Goal: Information Seeking & Learning: Learn about a topic

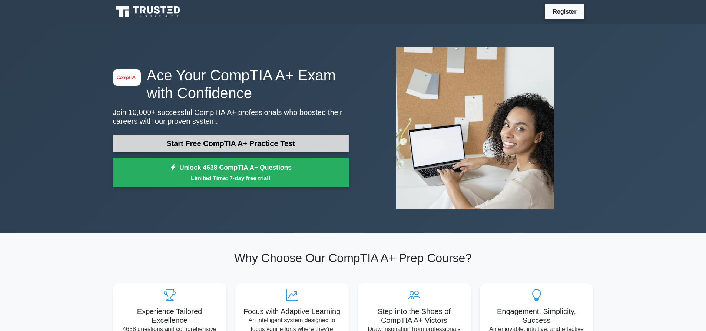
click at [186, 140] on link "Start Free CompTIA A+ Practice Test" at bounding box center [231, 144] width 236 height 18
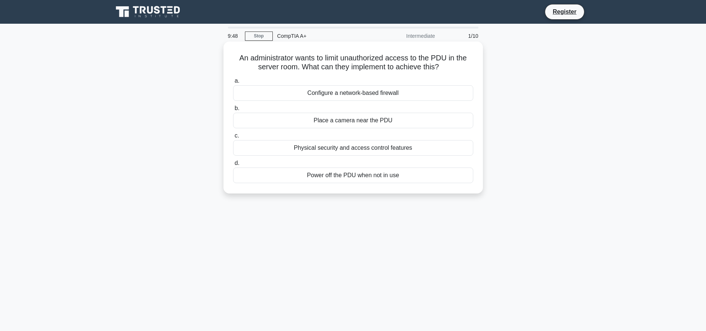
click at [382, 150] on div "Physical security and access control features" at bounding box center [353, 148] width 240 height 16
click at [233, 138] on input "c. Physical security and access control features" at bounding box center [233, 135] width 0 height 5
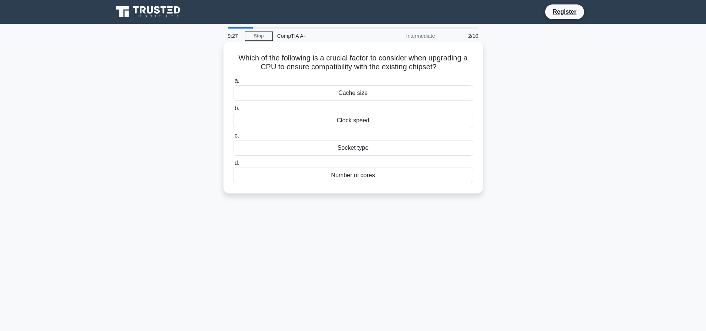
click at [337, 147] on div "Socket type" at bounding box center [353, 148] width 240 height 16
click at [233, 138] on input "c. Socket type" at bounding box center [233, 135] width 0 height 5
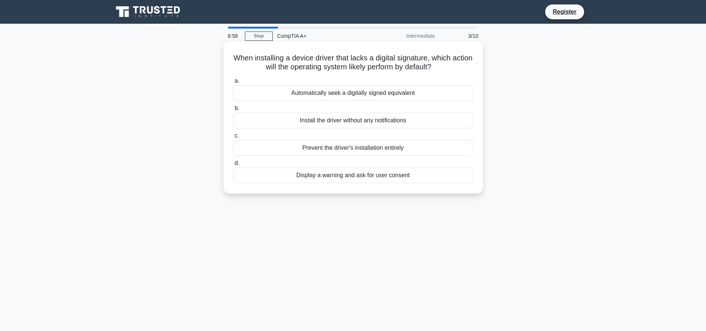
click at [314, 176] on div "Display a warning and ask for user consent" at bounding box center [353, 176] width 240 height 16
click at [233, 166] on input "d. Display a warning and ask for user consent" at bounding box center [233, 163] width 0 height 5
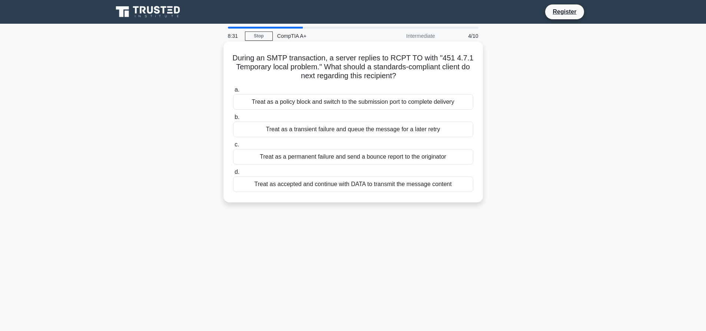
click at [308, 107] on div "Treat as a policy block and switch to the submission port to complete delivery" at bounding box center [353, 102] width 240 height 16
click at [233, 92] on input "a. Treat as a policy block and switch to the submission port to complete delive…" at bounding box center [233, 89] width 0 height 5
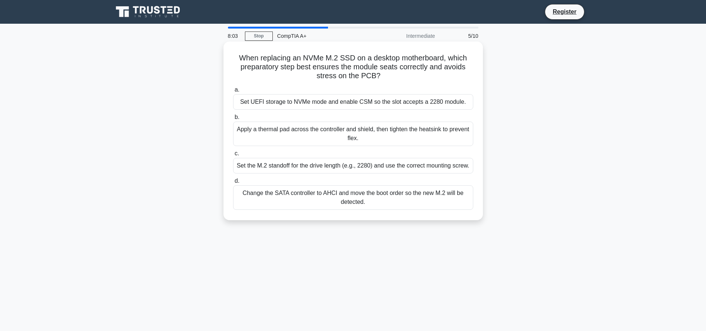
click at [301, 138] on div "Apply a thermal pad across the controller and shield, then tighten the heatsink…" at bounding box center [353, 134] width 240 height 24
click at [233, 120] on input "b. Apply a thermal pad across the controller and shield, then tighten the heats…" at bounding box center [233, 117] width 0 height 5
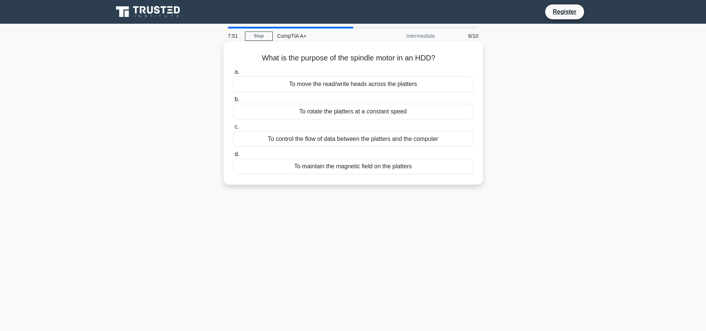
click at [321, 114] on div "To rotate the platters at a constant speed" at bounding box center [353, 112] width 240 height 16
click at [233, 102] on input "b. To rotate the platters at a constant speed" at bounding box center [233, 99] width 0 height 5
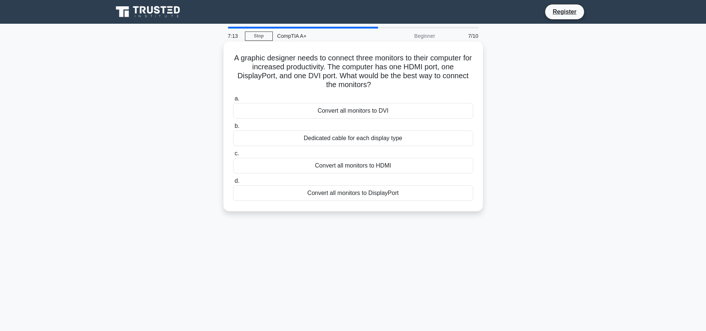
click at [304, 189] on div "Convert all monitors to DisplayPort" at bounding box center [353, 193] width 240 height 16
click at [233, 183] on input "d. Convert all monitors to DisplayPort" at bounding box center [233, 181] width 0 height 5
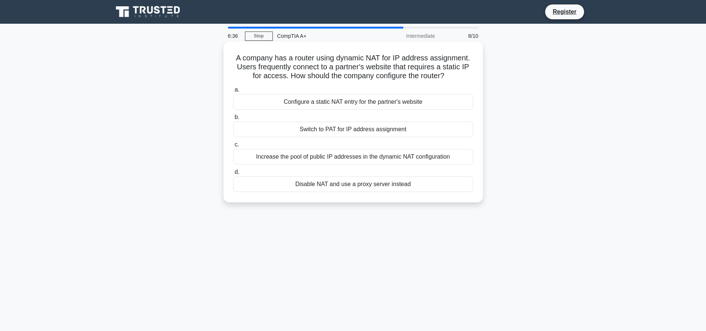
click at [334, 105] on div "Configure a static NAT entry for the partner's website" at bounding box center [353, 102] width 240 height 16
click at [233, 92] on input "a. Configure a static NAT entry for the partner's website" at bounding box center [233, 89] width 0 height 5
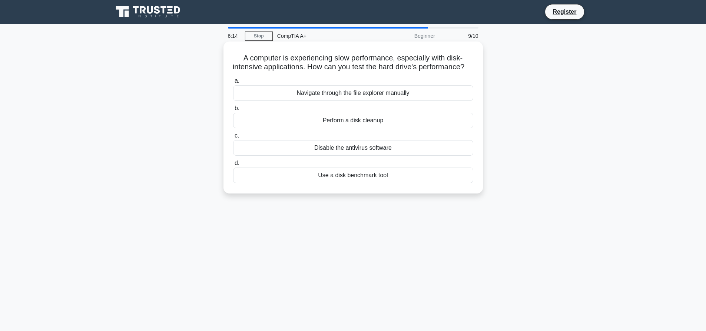
click at [377, 183] on div "Use a disk benchmark tool" at bounding box center [353, 176] width 240 height 16
click at [233, 166] on input "d. Use a disk benchmark tool" at bounding box center [233, 163] width 0 height 5
click at [311, 145] on div "GPU temperature threshold" at bounding box center [353, 148] width 240 height 16
click at [233, 138] on input "c. GPU temperature threshold" at bounding box center [233, 135] width 0 height 5
